Goal: Information Seeking & Learning: Understand process/instructions

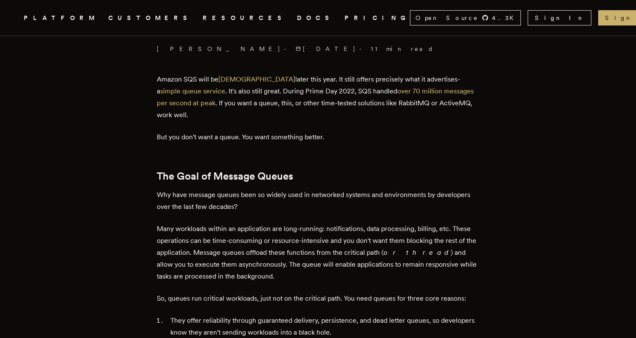
scroll to position [158, 0]
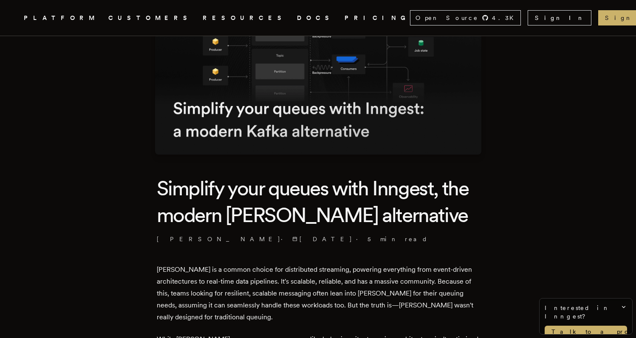
scroll to position [416, 0]
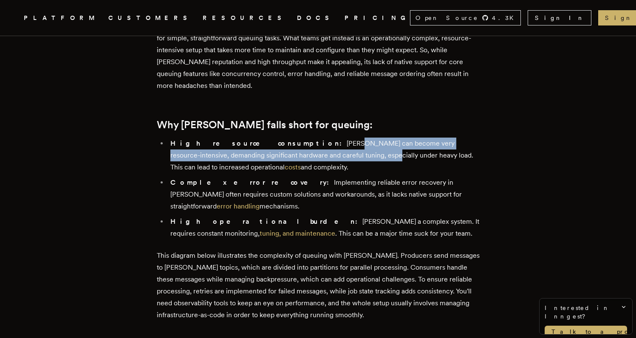
drag, startPoint x: 276, startPoint y: 142, endPoint x: 293, endPoint y: 153, distance: 20.3
click at [293, 153] on li "High resource consumption: Kafka can become very resource-intensive, demanding …" at bounding box center [324, 156] width 312 height 36
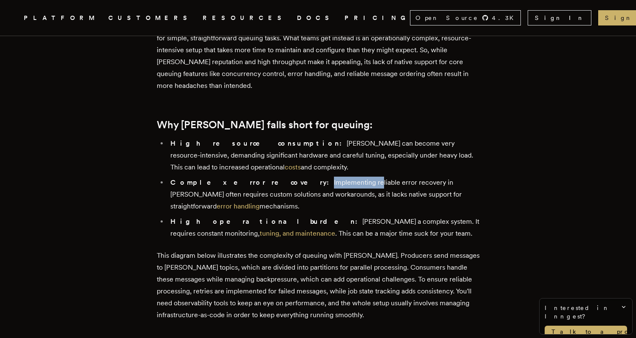
drag, startPoint x: 250, startPoint y: 180, endPoint x: 296, endPoint y: 184, distance: 46.5
click at [296, 184] on li "Complex error recovery: Implementing reliable error recovery in Kafka often req…" at bounding box center [324, 195] width 312 height 36
click at [309, 185] on li "Complex error recovery: Implementing reliable error recovery in Kafka often req…" at bounding box center [324, 195] width 312 height 36
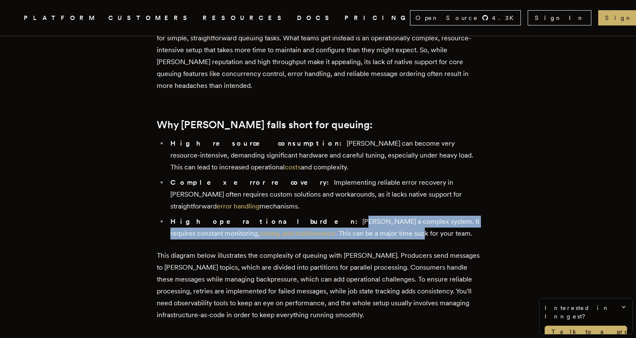
drag, startPoint x: 257, startPoint y: 209, endPoint x: 301, endPoint y: 219, distance: 45.3
click at [301, 219] on li "High operational burden: Kafka's a complex system. It requires constant monitor…" at bounding box center [324, 228] width 312 height 24
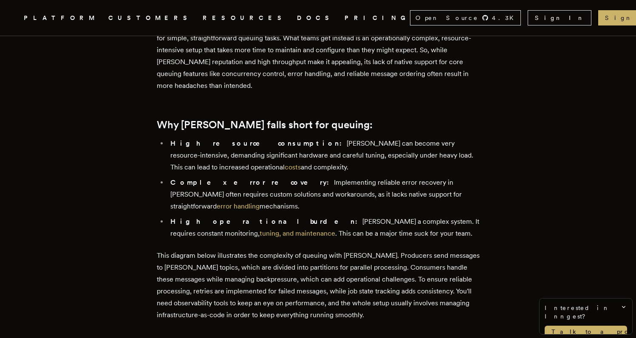
click at [319, 216] on li "High operational burden: Kafka's a complex system. It requires constant monitor…" at bounding box center [324, 228] width 312 height 24
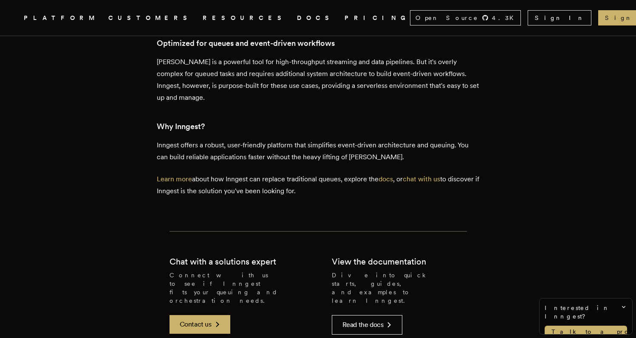
scroll to position [1853, 0]
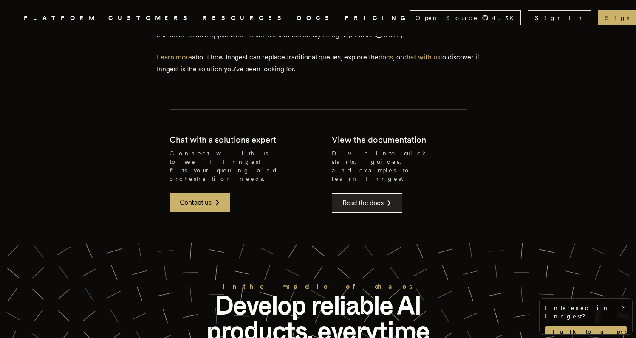
click at [364, 193] on link "Read the docs" at bounding box center [367, 203] width 71 height 20
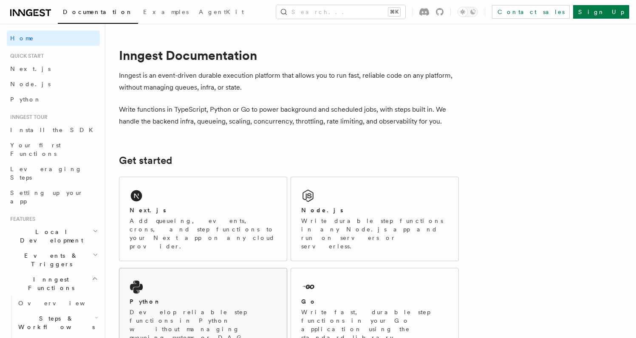
click at [182, 297] on div "Python" at bounding box center [202, 301] width 147 height 9
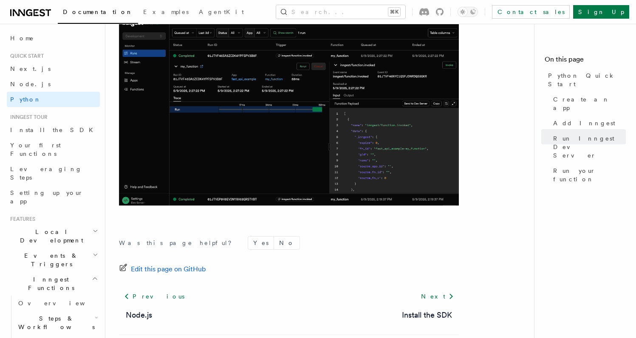
scroll to position [1809, 0]
